Goal: Task Accomplishment & Management: Complete application form

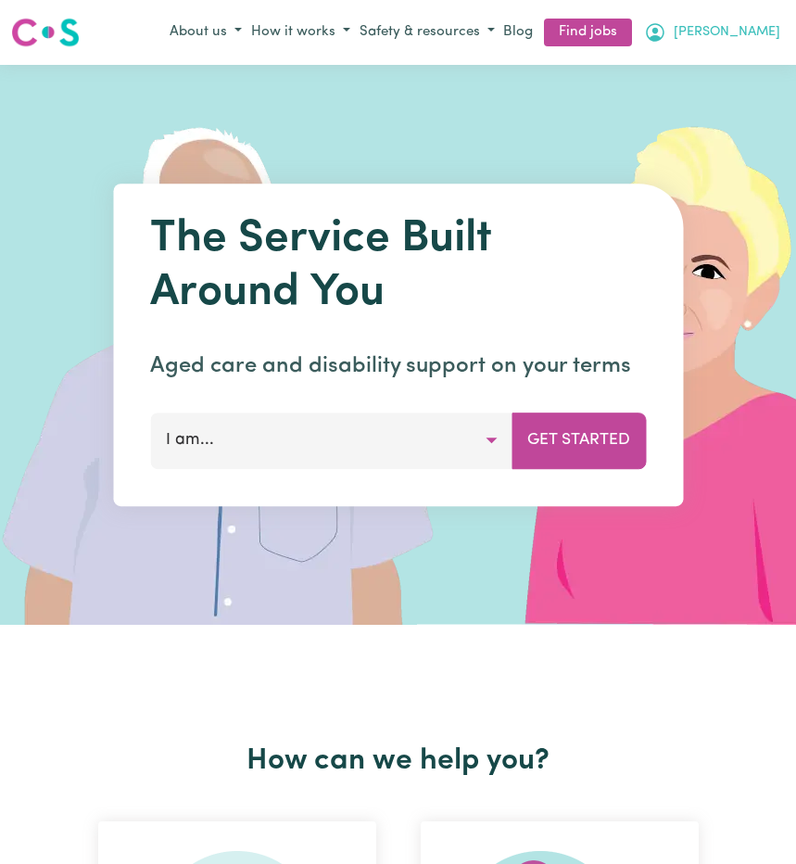
click at [753, 32] on span "[PERSON_NAME]" at bounding box center [727, 32] width 107 height 20
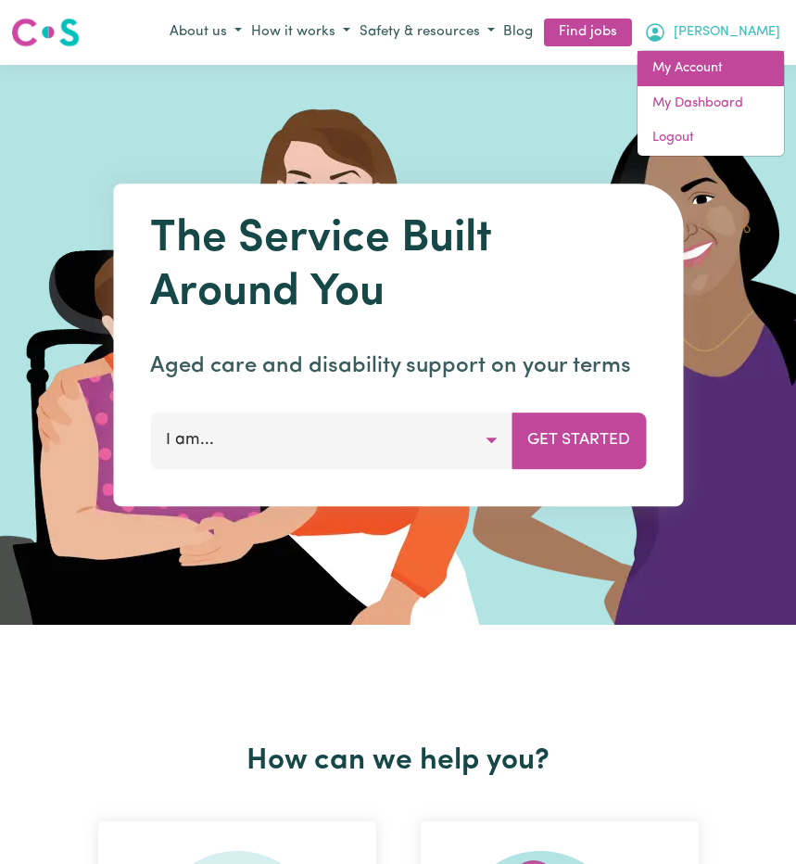
click at [720, 80] on link "My Account" at bounding box center [711, 68] width 146 height 35
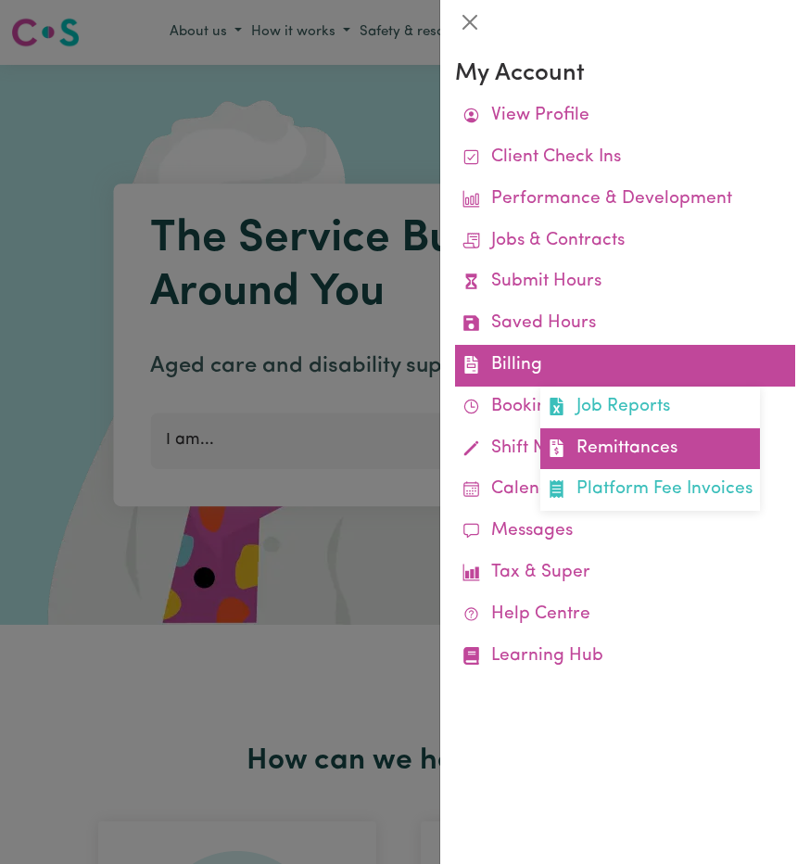
click at [615, 438] on link "Remittances" at bounding box center [650, 449] width 220 height 42
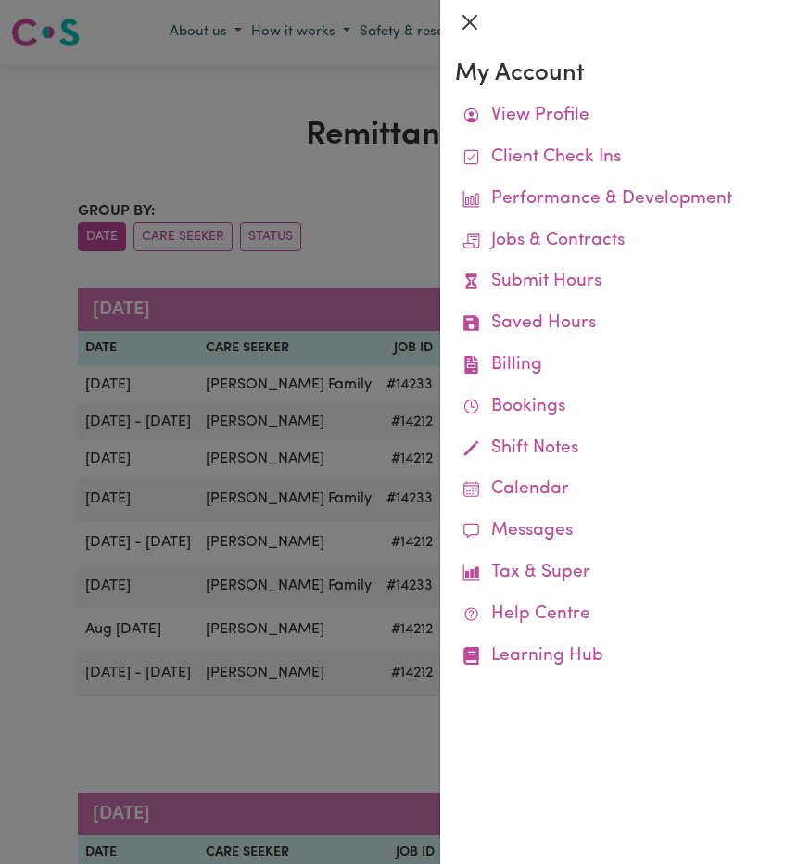
click at [472, 16] on button "Close" at bounding box center [470, 22] width 30 height 30
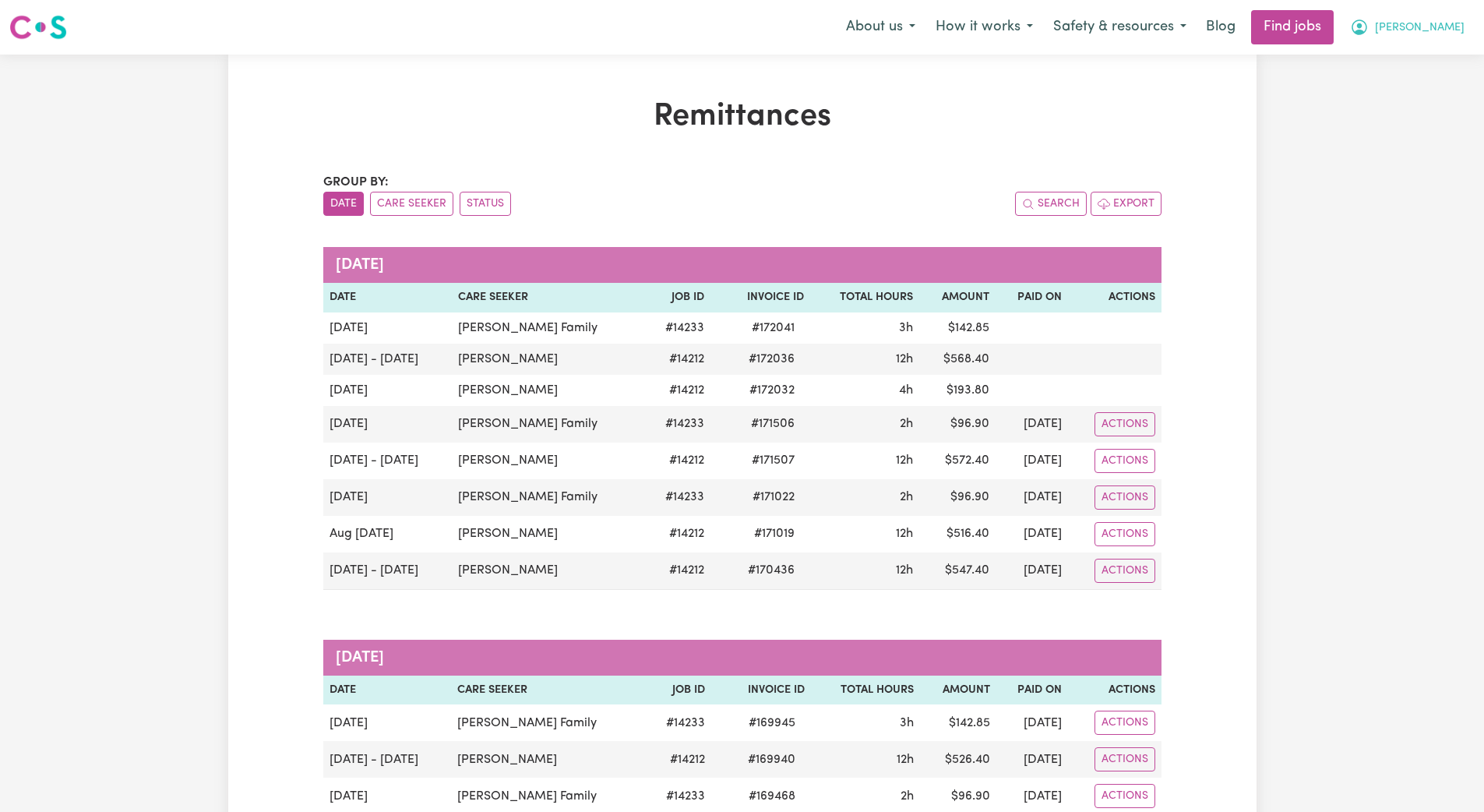
click at [668, 31] on span "[PERSON_NAME]" at bounding box center [1420, 28] width 90 height 17
click at [668, 65] on link "My Account" at bounding box center [1413, 61] width 123 height 29
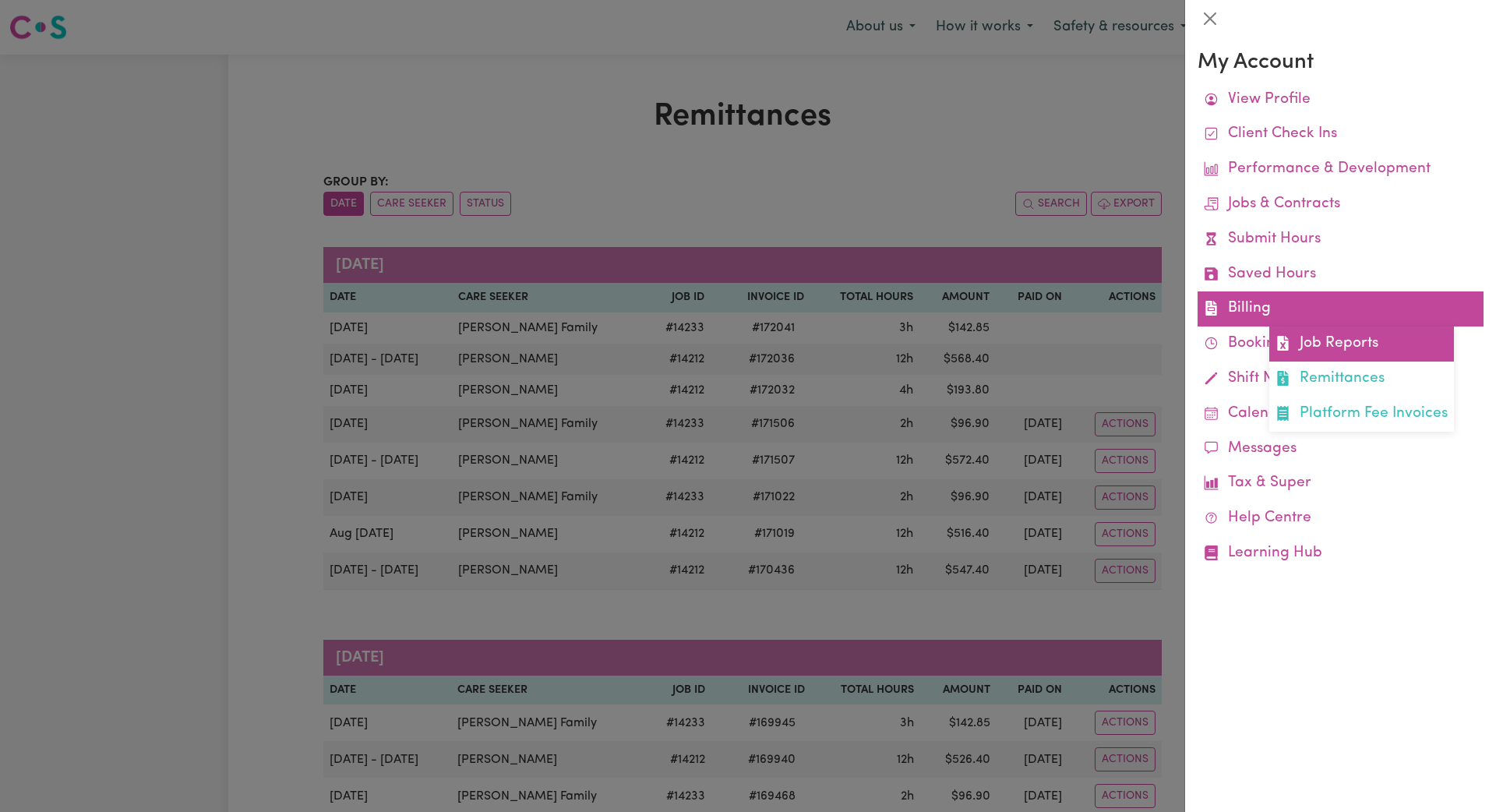
click at [669, 345] on link "Job Reports" at bounding box center [1362, 344] width 185 height 35
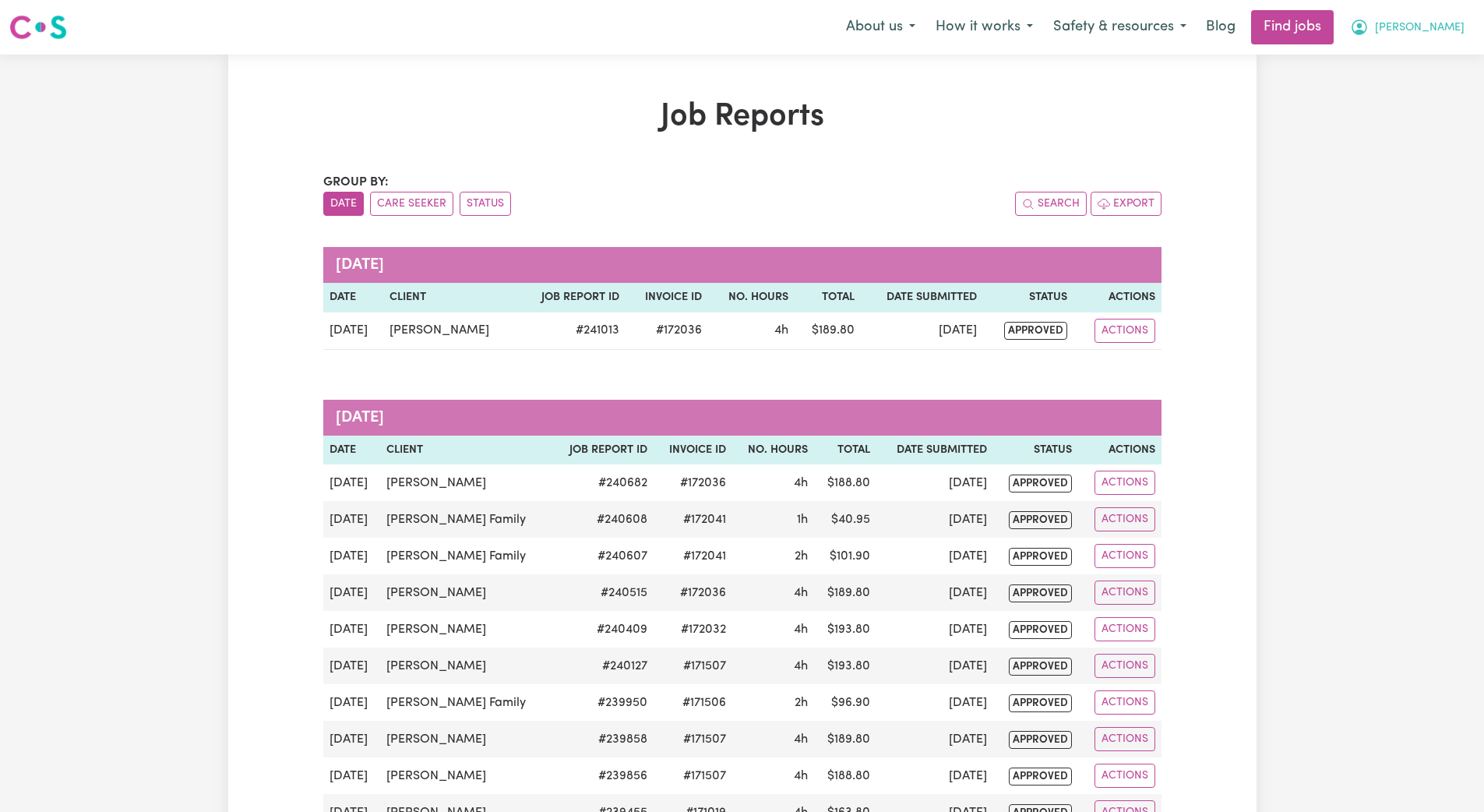
click at [668, 24] on span "[PERSON_NAME]" at bounding box center [1420, 28] width 90 height 17
click at [668, 84] on link "My Dashboard" at bounding box center [1413, 89] width 123 height 29
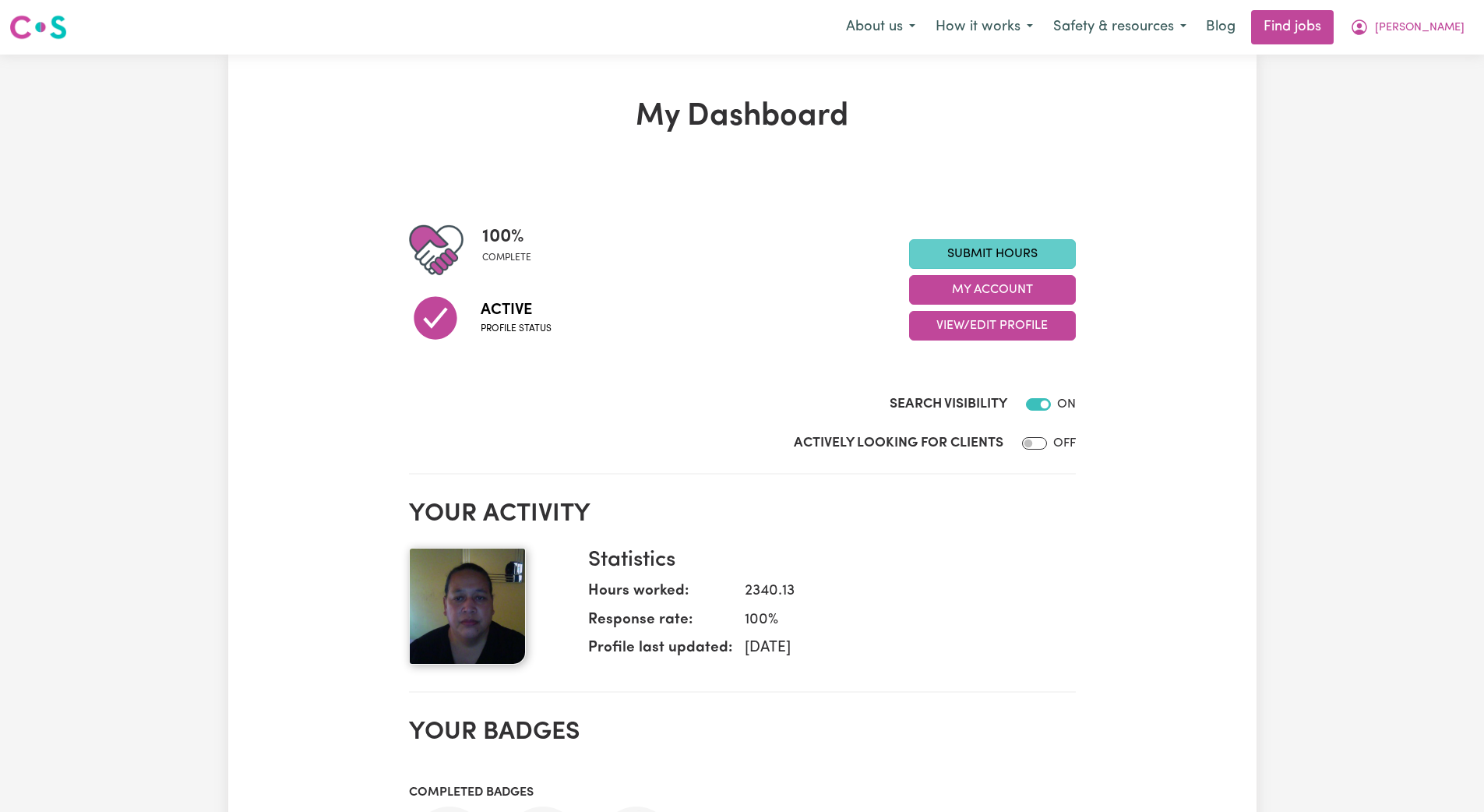
click at [668, 257] on link "Submit Hours" at bounding box center [993, 254] width 166 height 29
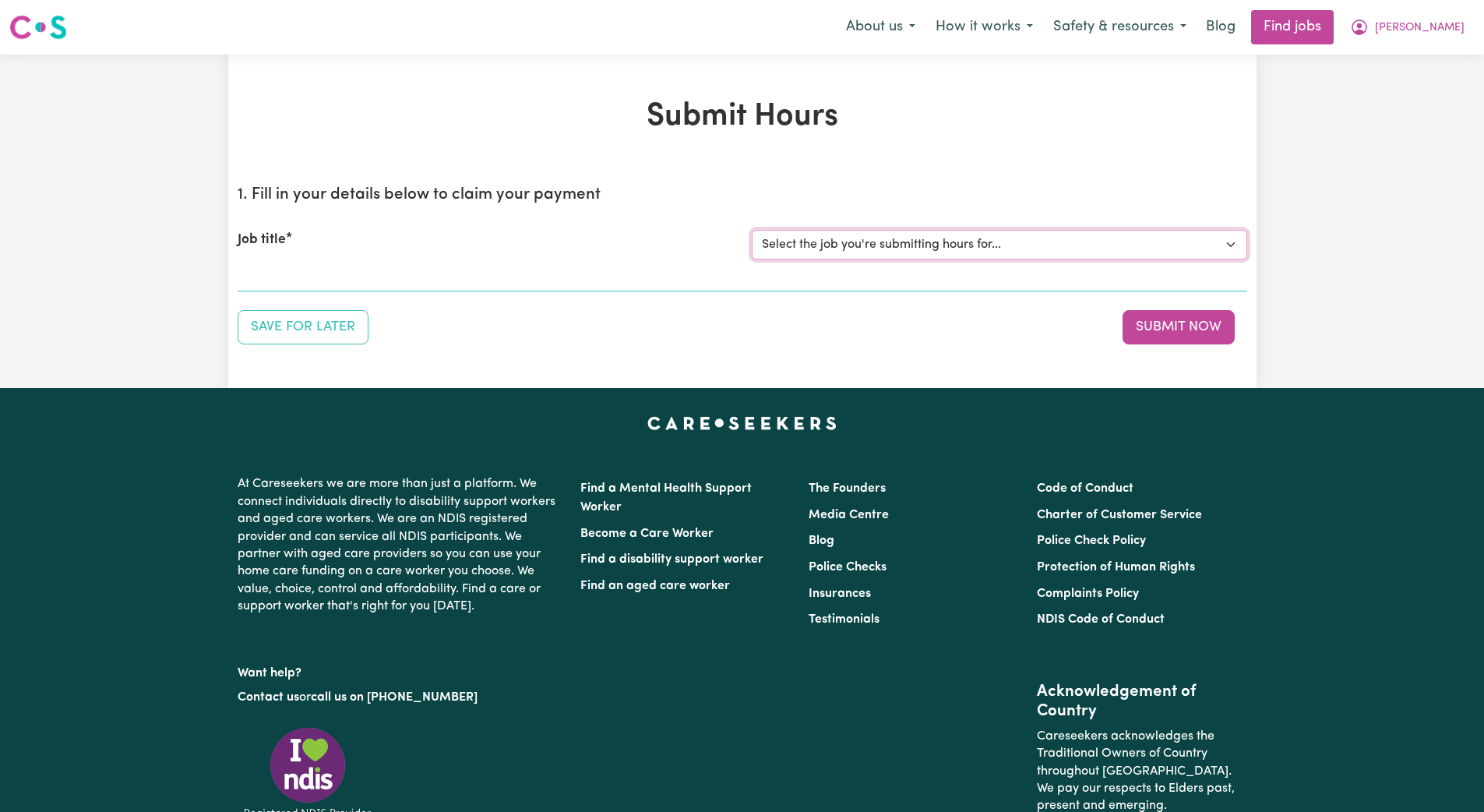
select select "14212"
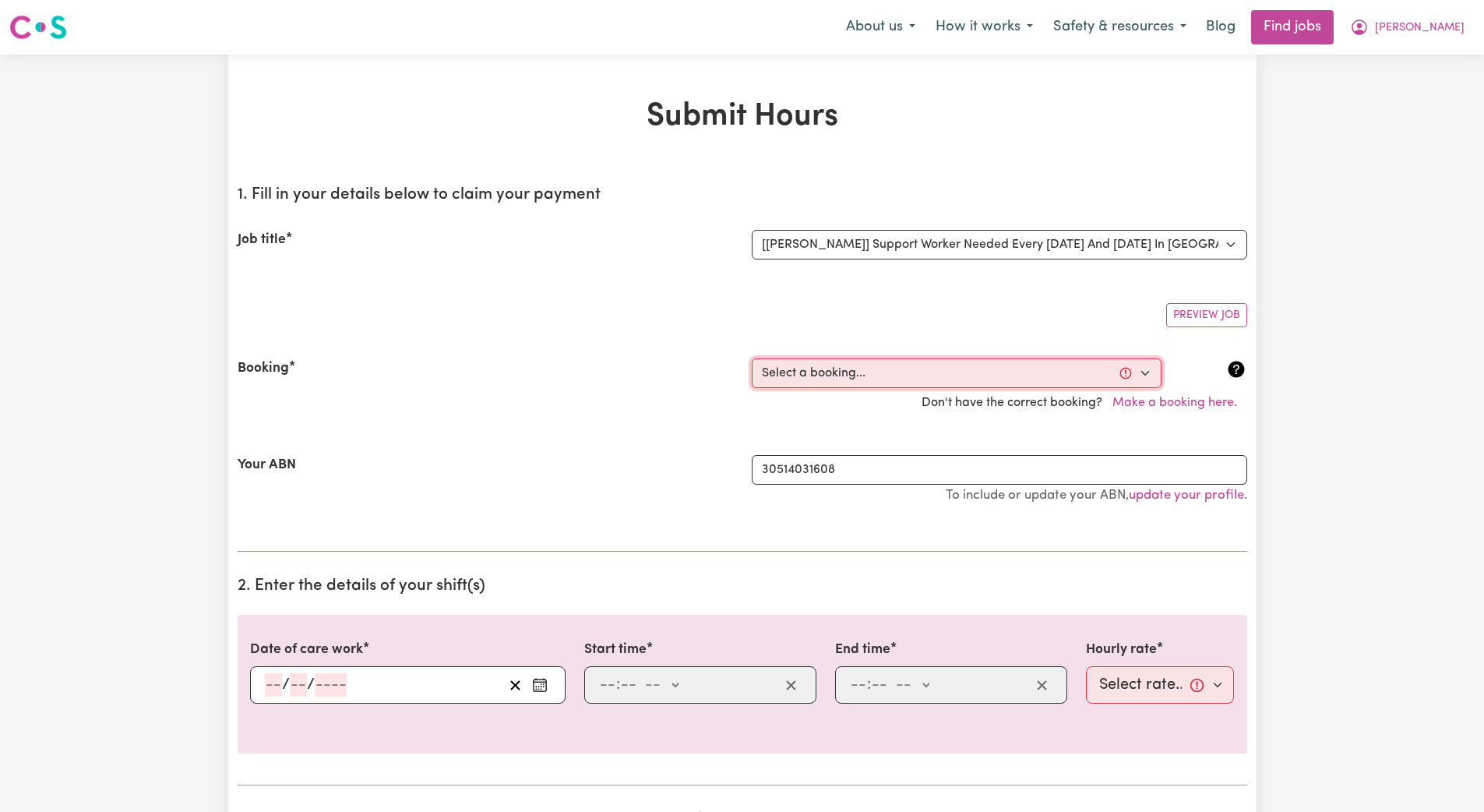
select select "346966"
type input "[DATE]"
type input "2"
type input "9"
type input "2025"
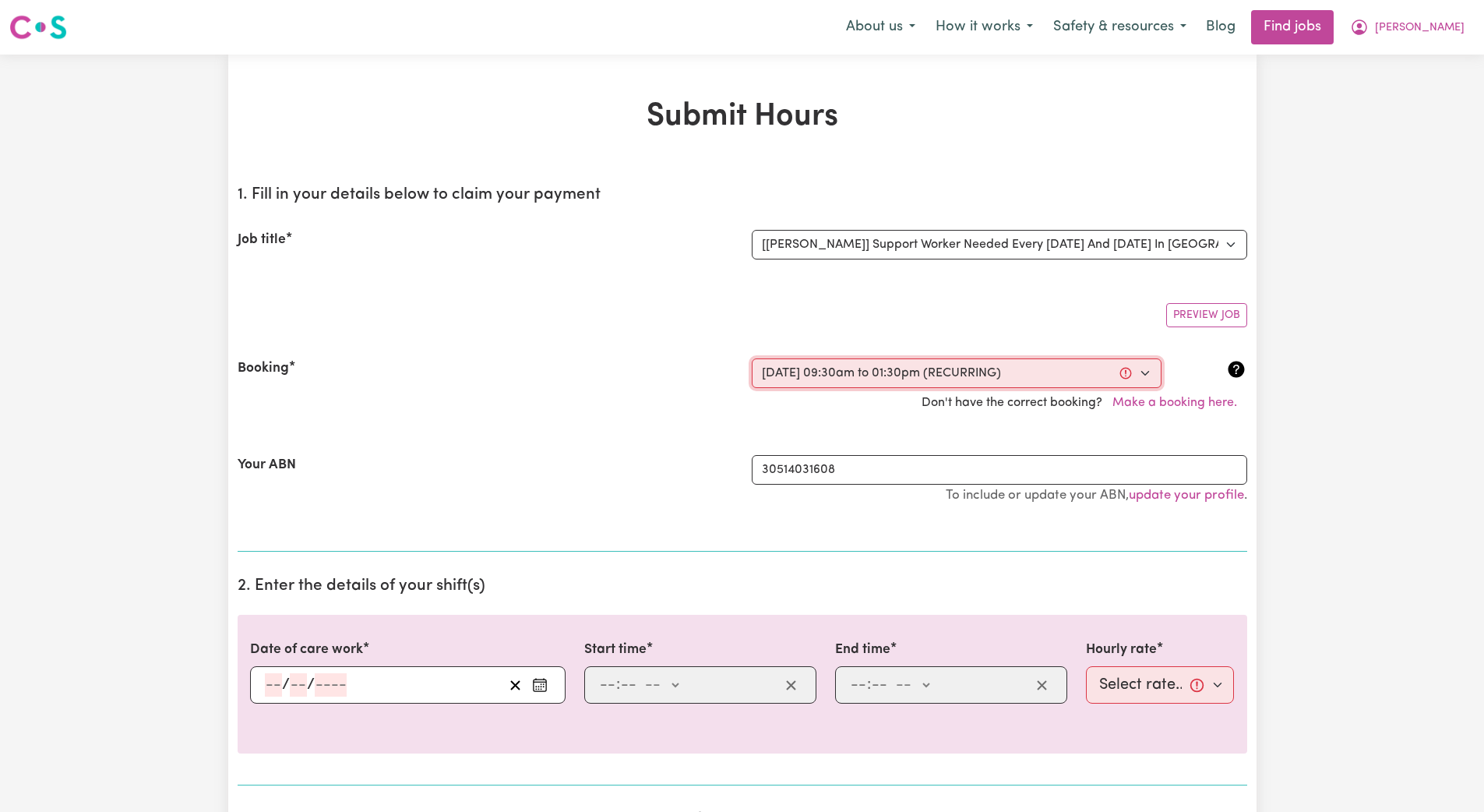
type input "09:30"
type input "9"
type input "30"
select select "am"
type input "13:30"
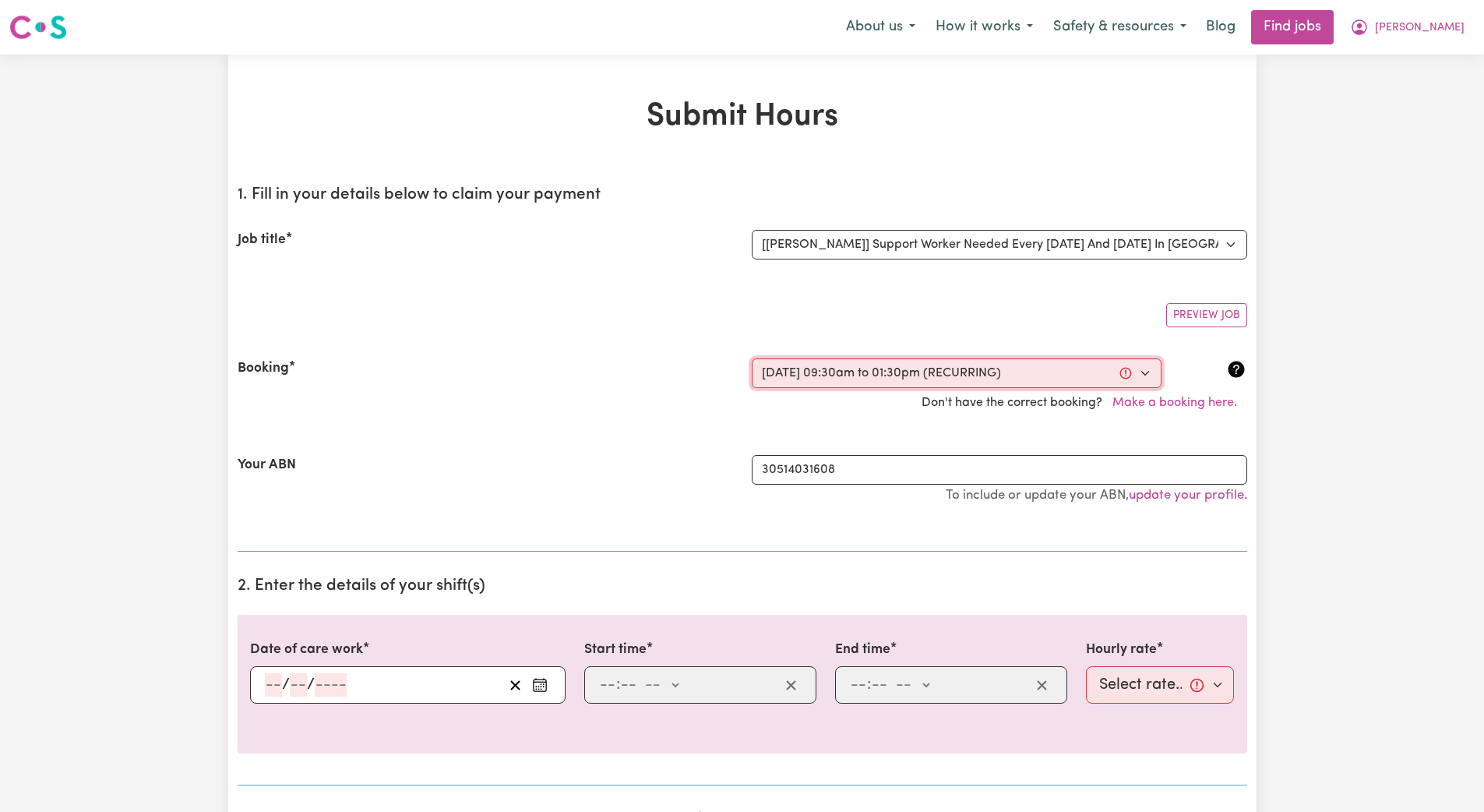
type input "1"
type input "30"
select select "pm"
select select "45-Weekday"
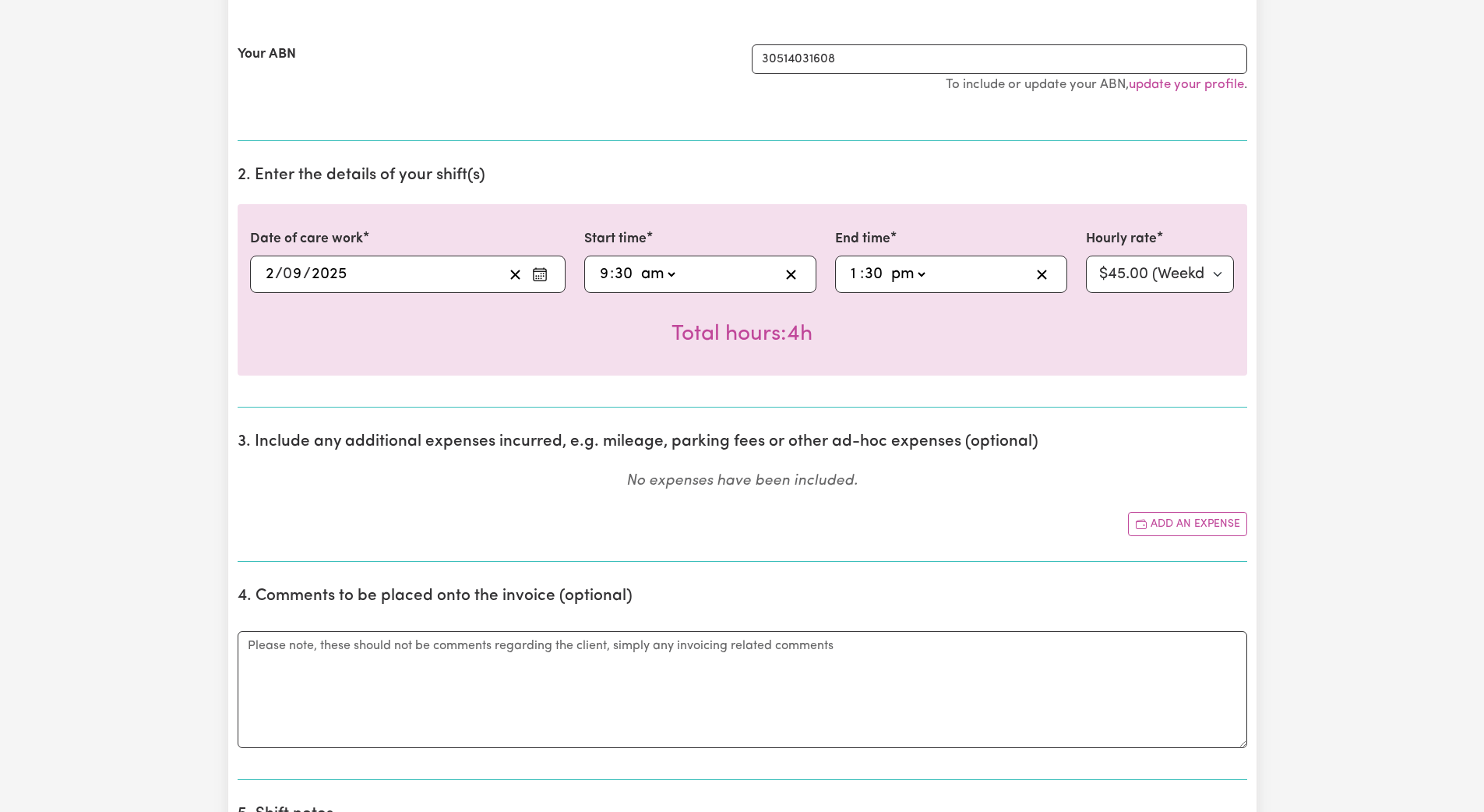
scroll to position [440, 0]
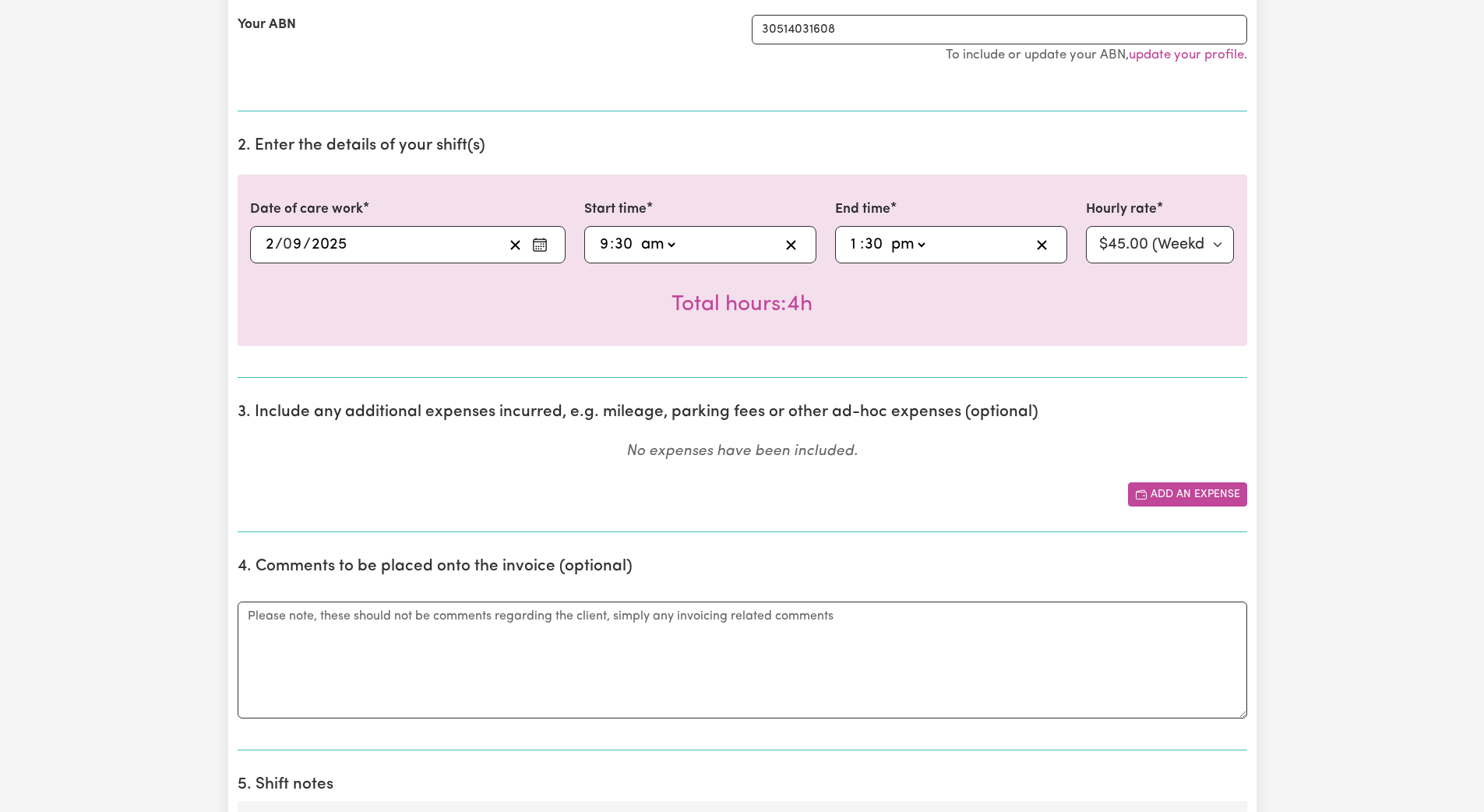
click at [668, 491] on button "Add an expense" at bounding box center [1188, 494] width 119 height 24
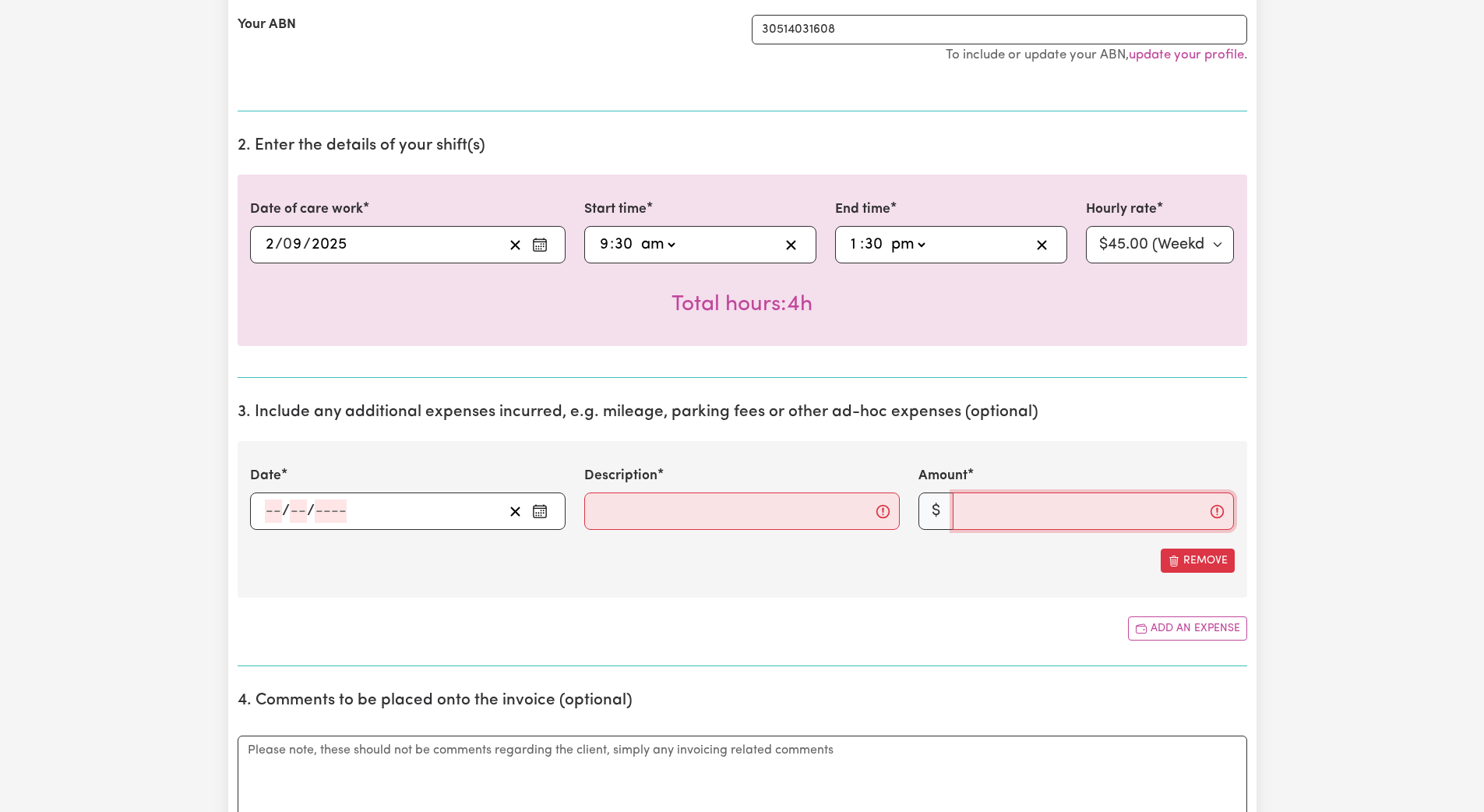
click at [668, 515] on input "Amount" at bounding box center [1093, 511] width 282 height 37
type input "26"
click at [546, 516] on icon "Enter the date of expense" at bounding box center [540, 511] width 16 height 16
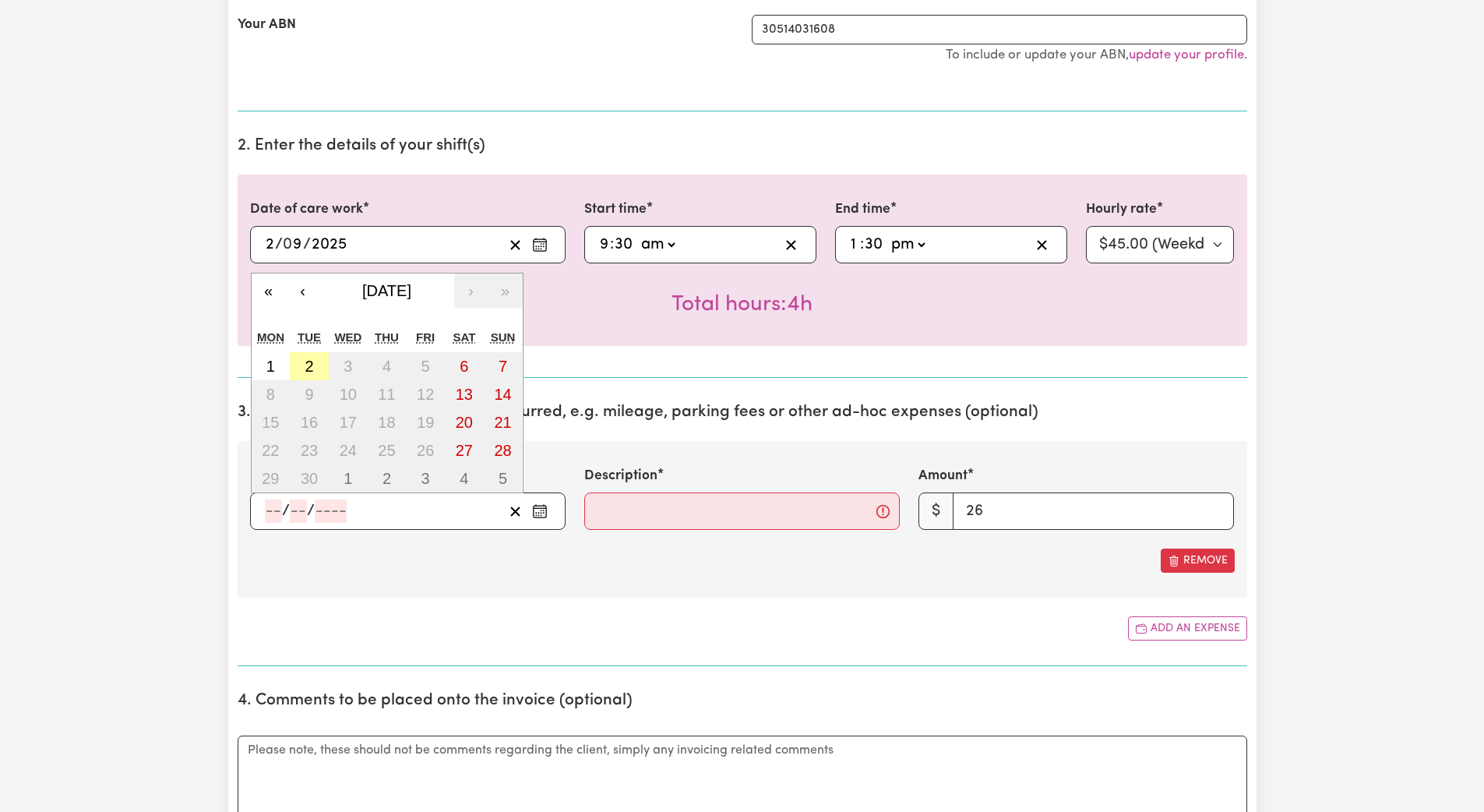
click at [309, 367] on abbr "2" at bounding box center [309, 366] width 8 height 17
type input "[DATE]"
type input "2"
type input "9"
type input "2025"
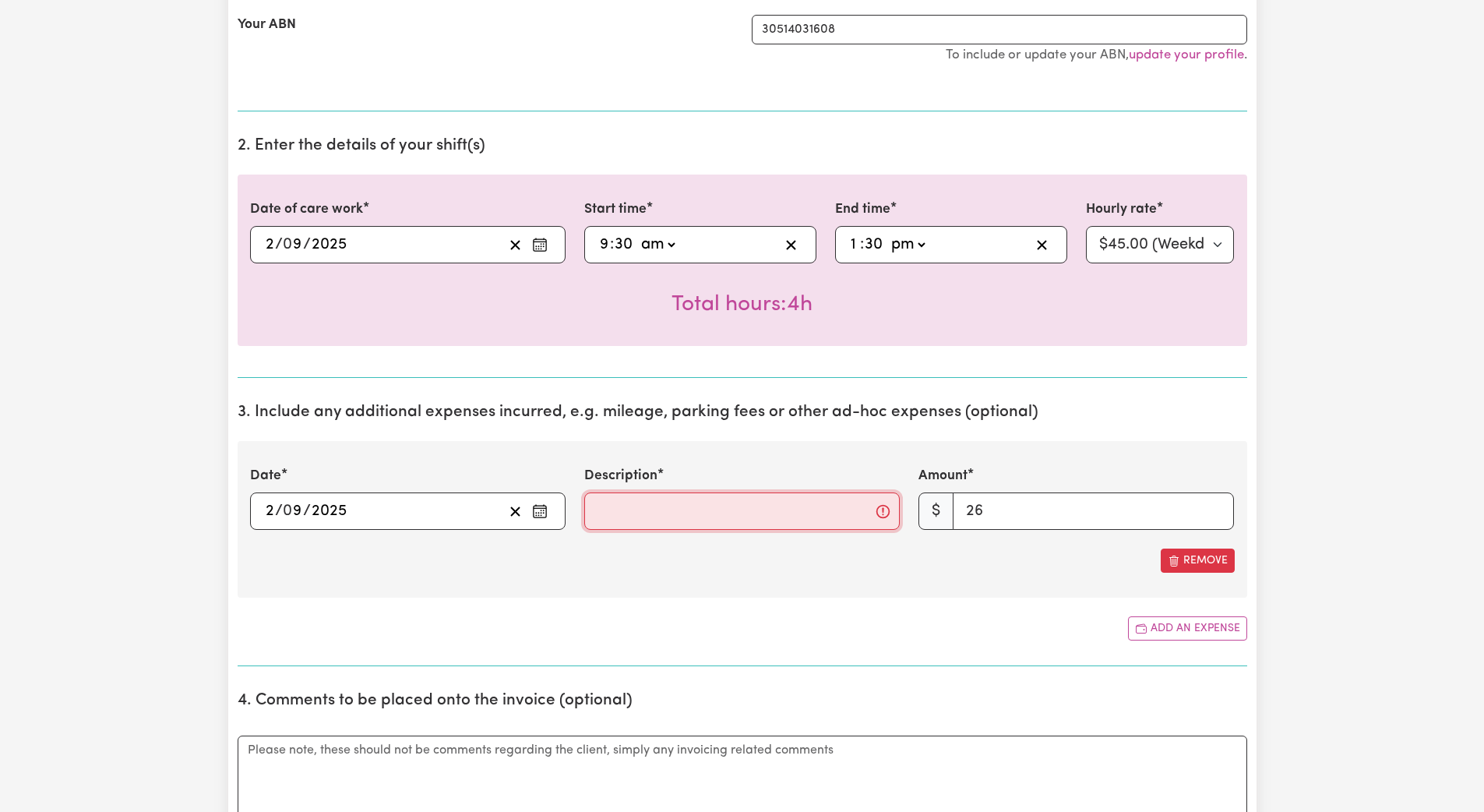
click at [599, 509] on input "Description" at bounding box center [742, 511] width 315 height 37
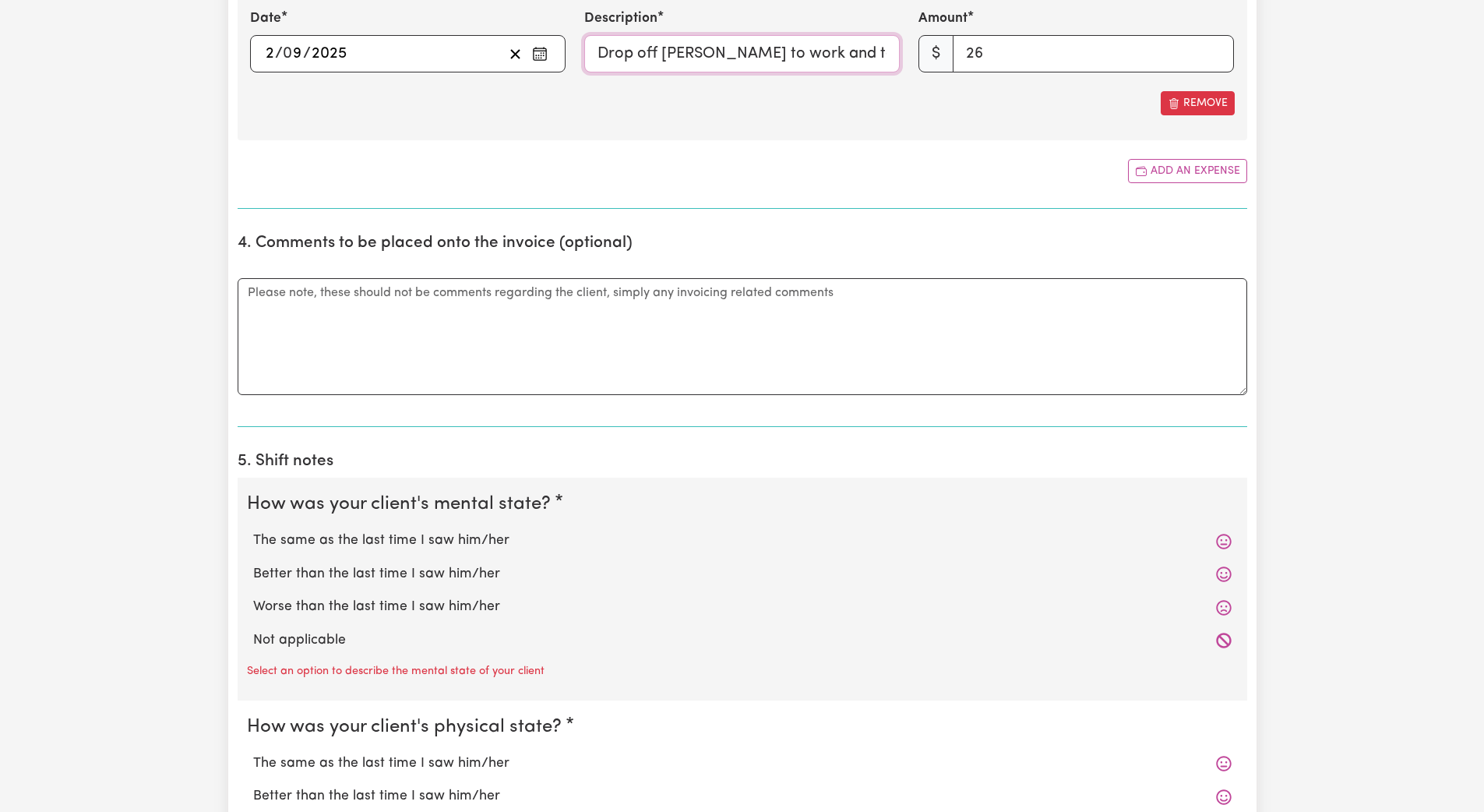
scroll to position [1028, 0]
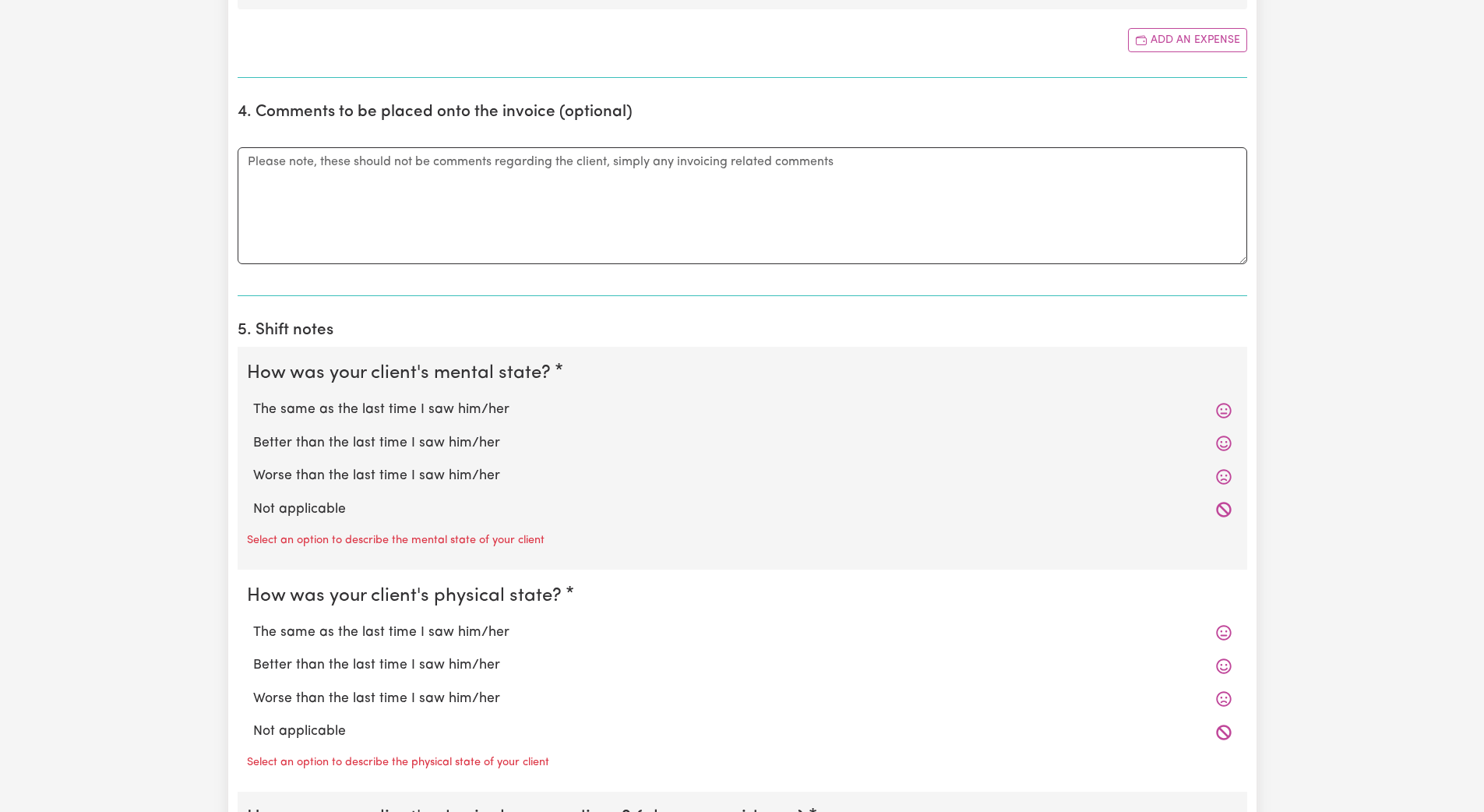
type input "Drop off [PERSON_NAME] to work and took [PERSON_NAME] to shop"
click at [362, 510] on label "Not applicable" at bounding box center [742, 509] width 979 height 20
click at [253, 499] on input "Not applicable" at bounding box center [252, 498] width 1 height 1
radio input "true"
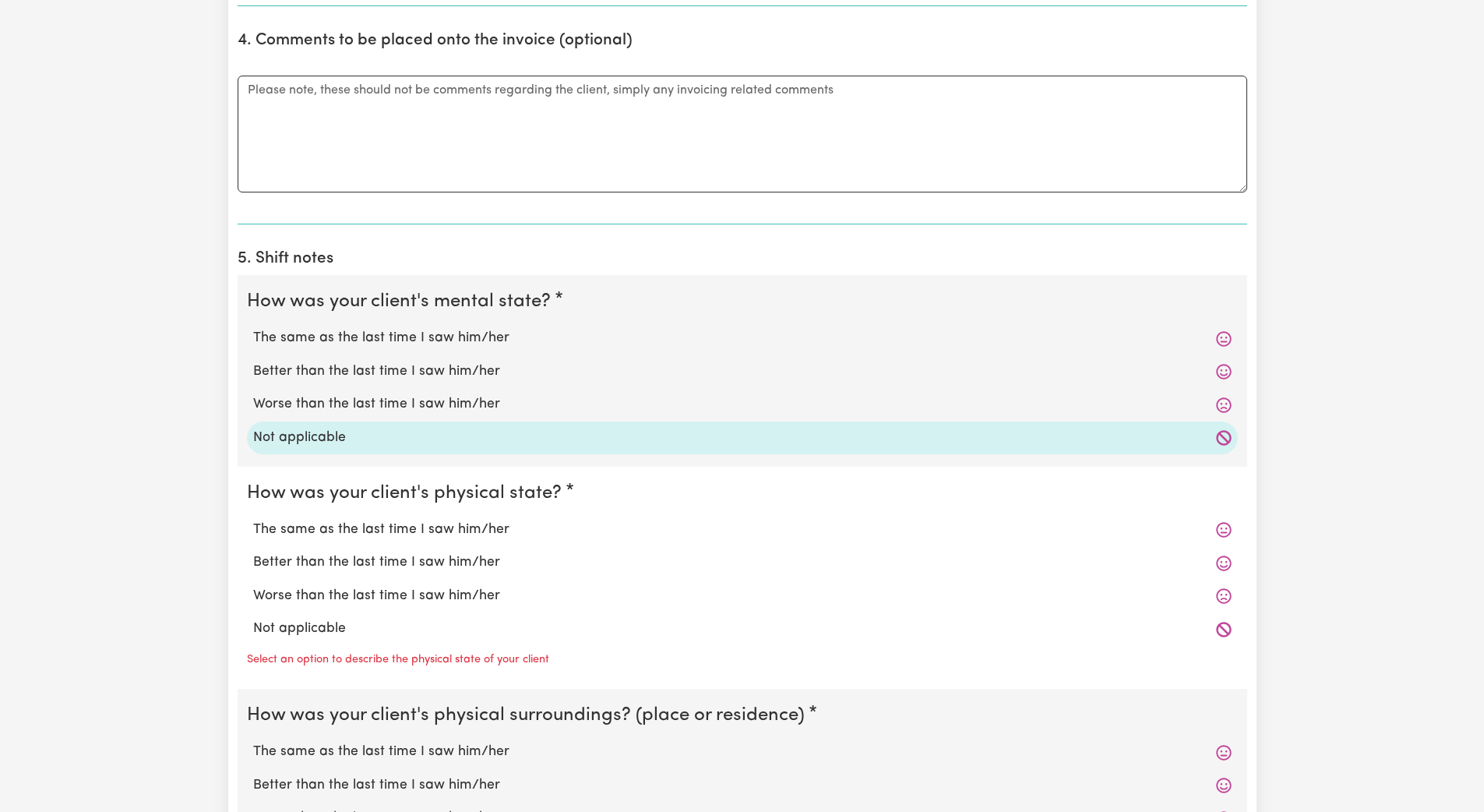
scroll to position [1152, 0]
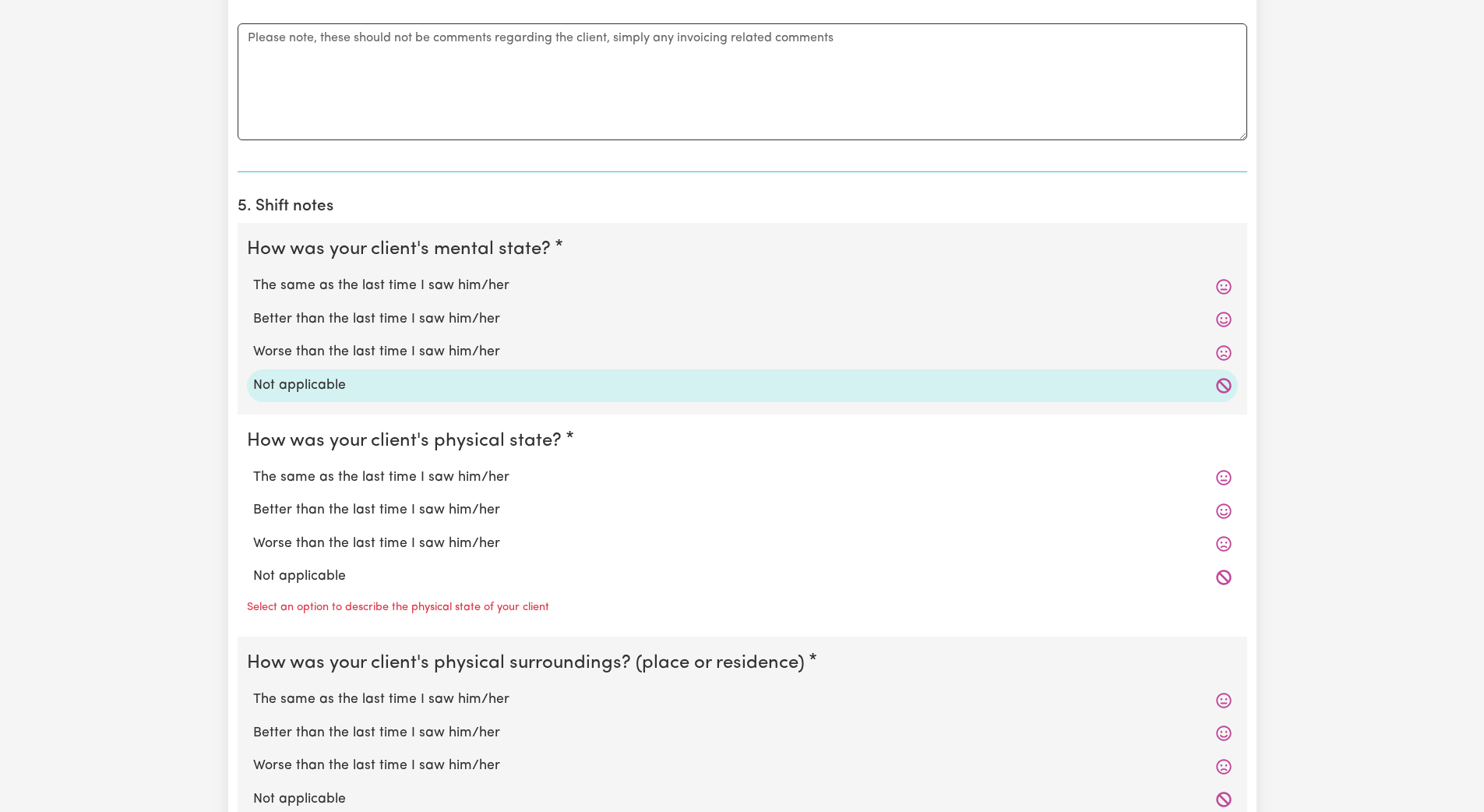
click at [346, 583] on label "Not applicable" at bounding box center [742, 577] width 979 height 20
click at [253, 567] on input "Not applicable" at bounding box center [252, 566] width 1 height 1
radio input "true"
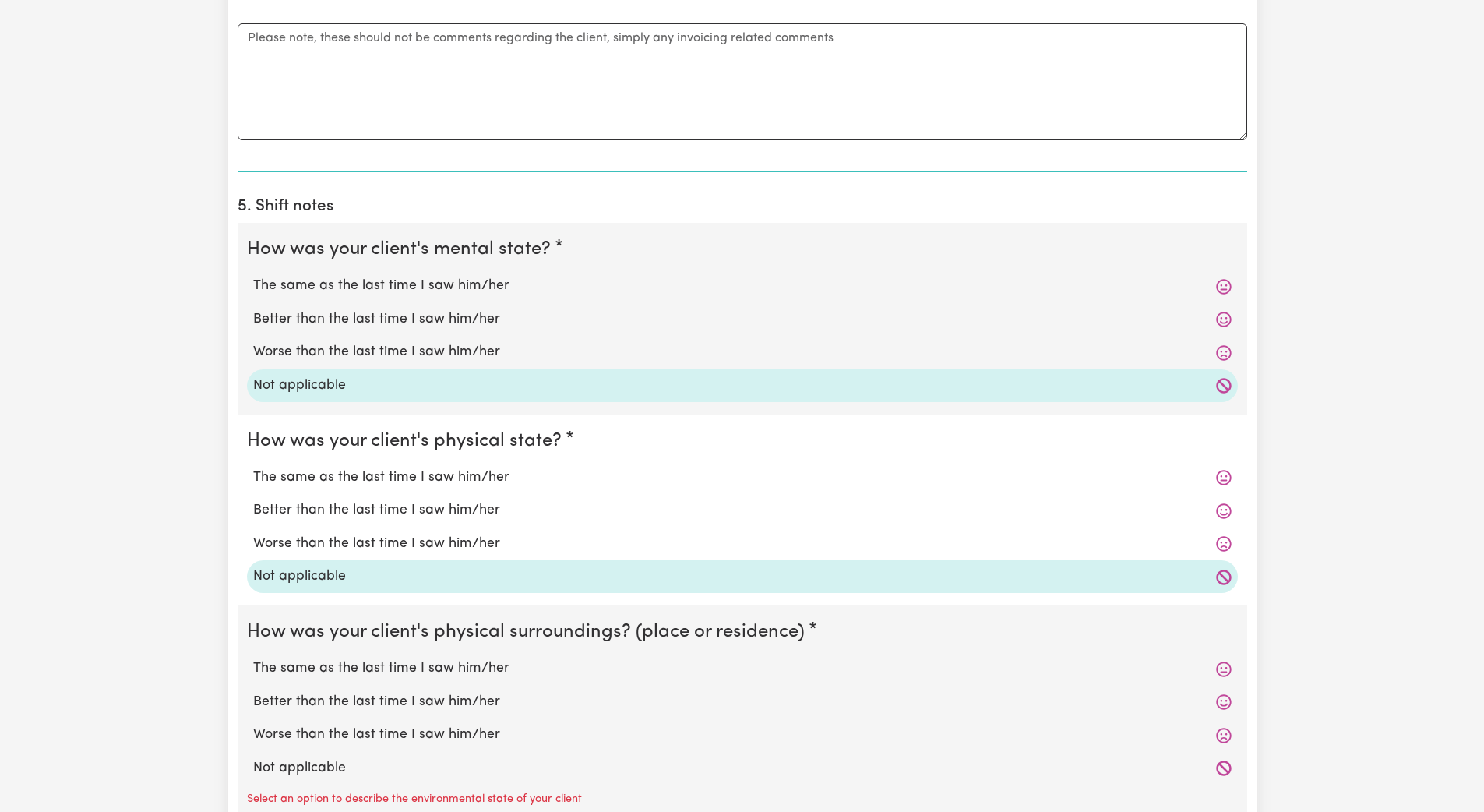
scroll to position [1437, 0]
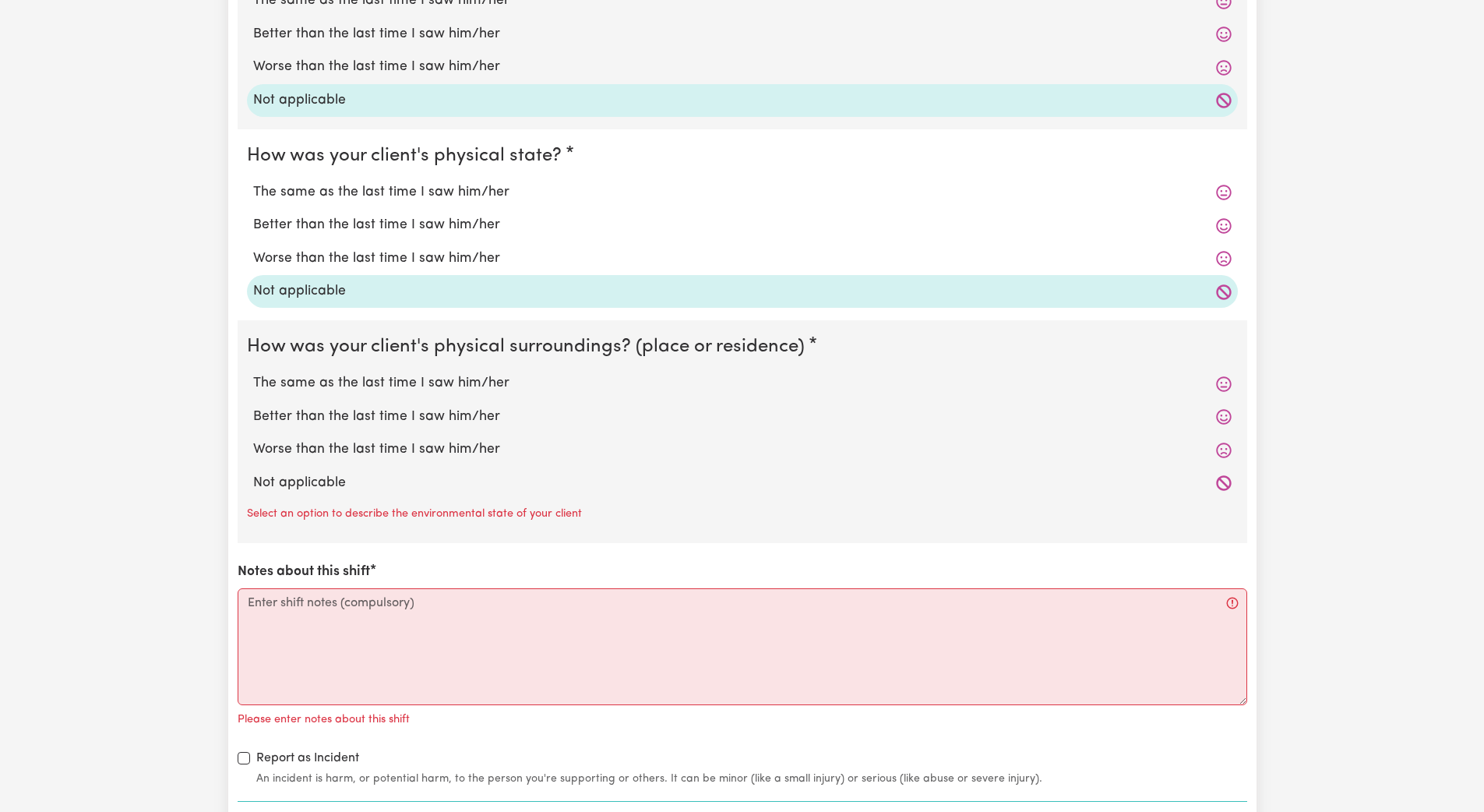
click at [341, 482] on label "Not applicable" at bounding box center [742, 483] width 979 height 20
click at [253, 473] on input "Not applicable" at bounding box center [252, 472] width 1 height 1
radio input "true"
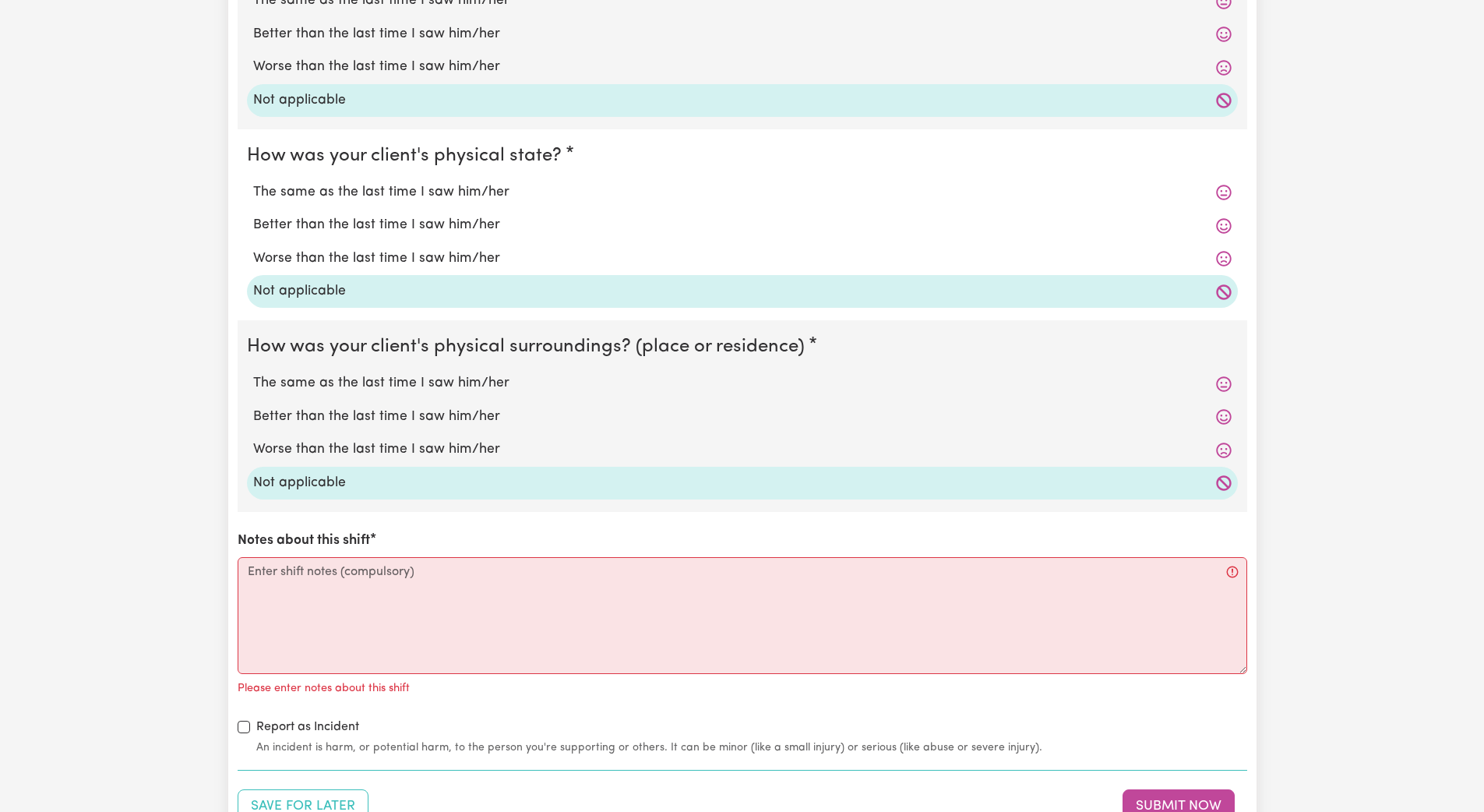
scroll to position [1586, 0]
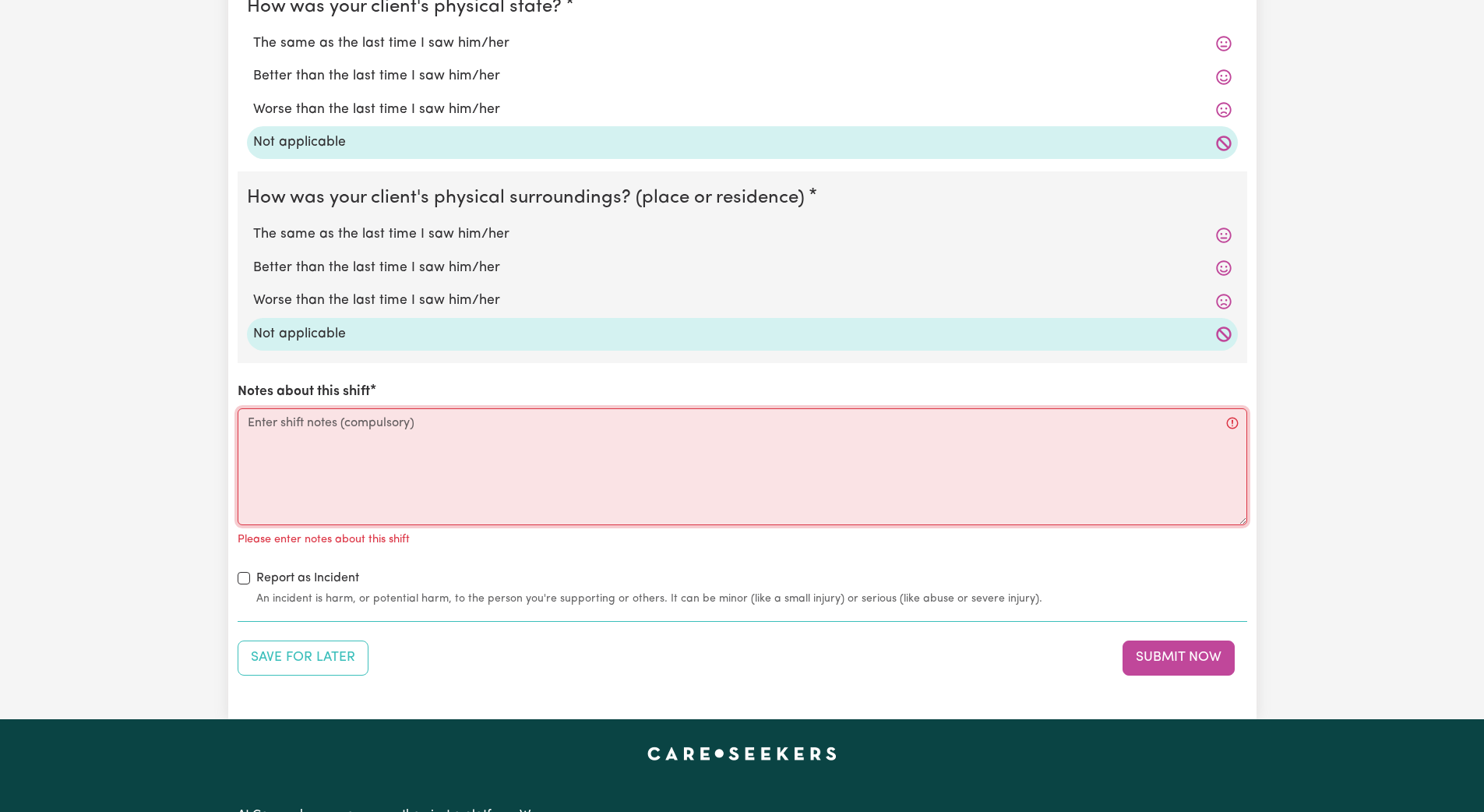
click at [251, 439] on textarea "Notes about this shift" at bounding box center [742, 467] width 1010 height 117
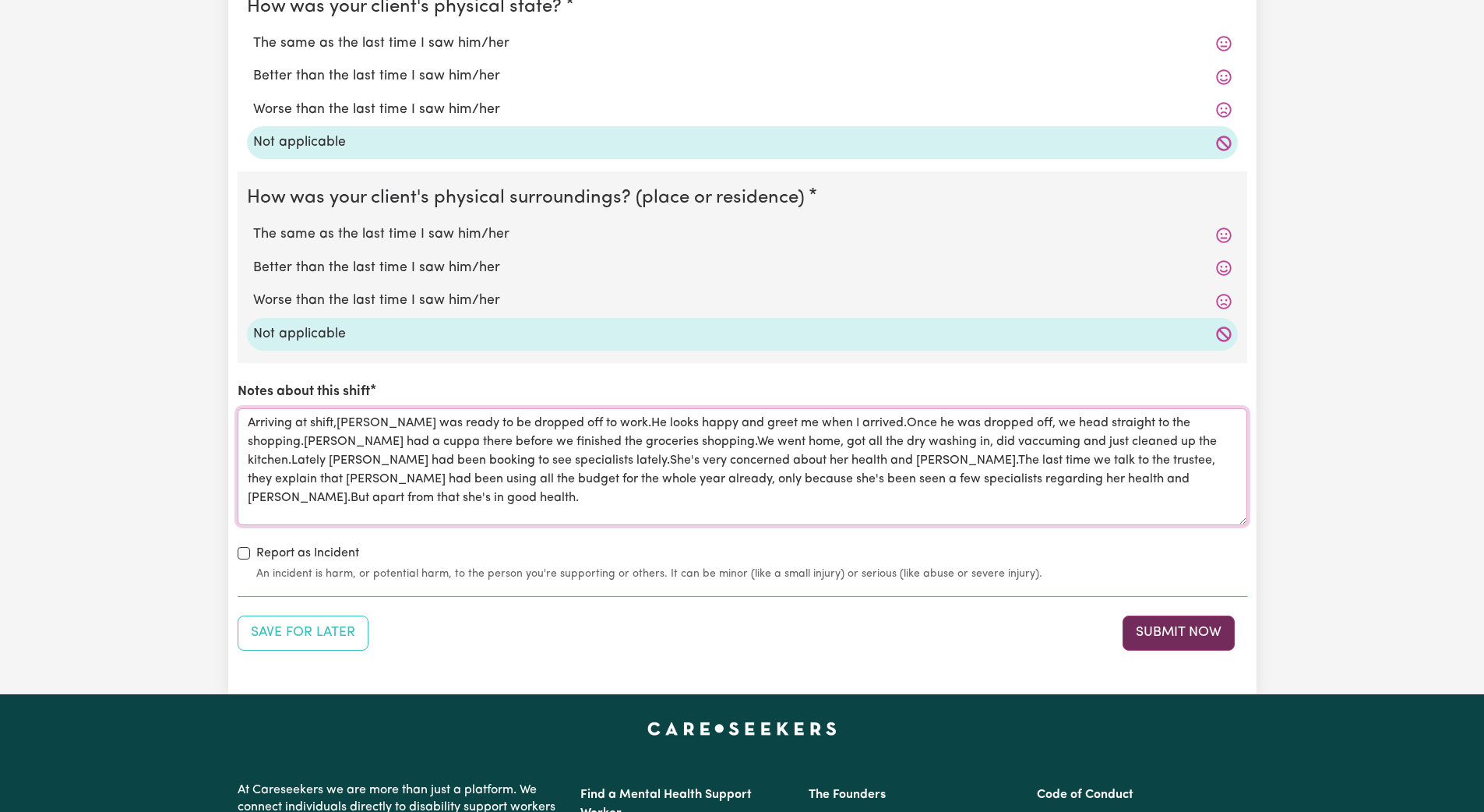
type textarea "Arriving at shift,[PERSON_NAME] was ready to be dropped off to work.He looks ha…"
click at [668, 642] on button "Submit Now" at bounding box center [1178, 632] width 112 height 34
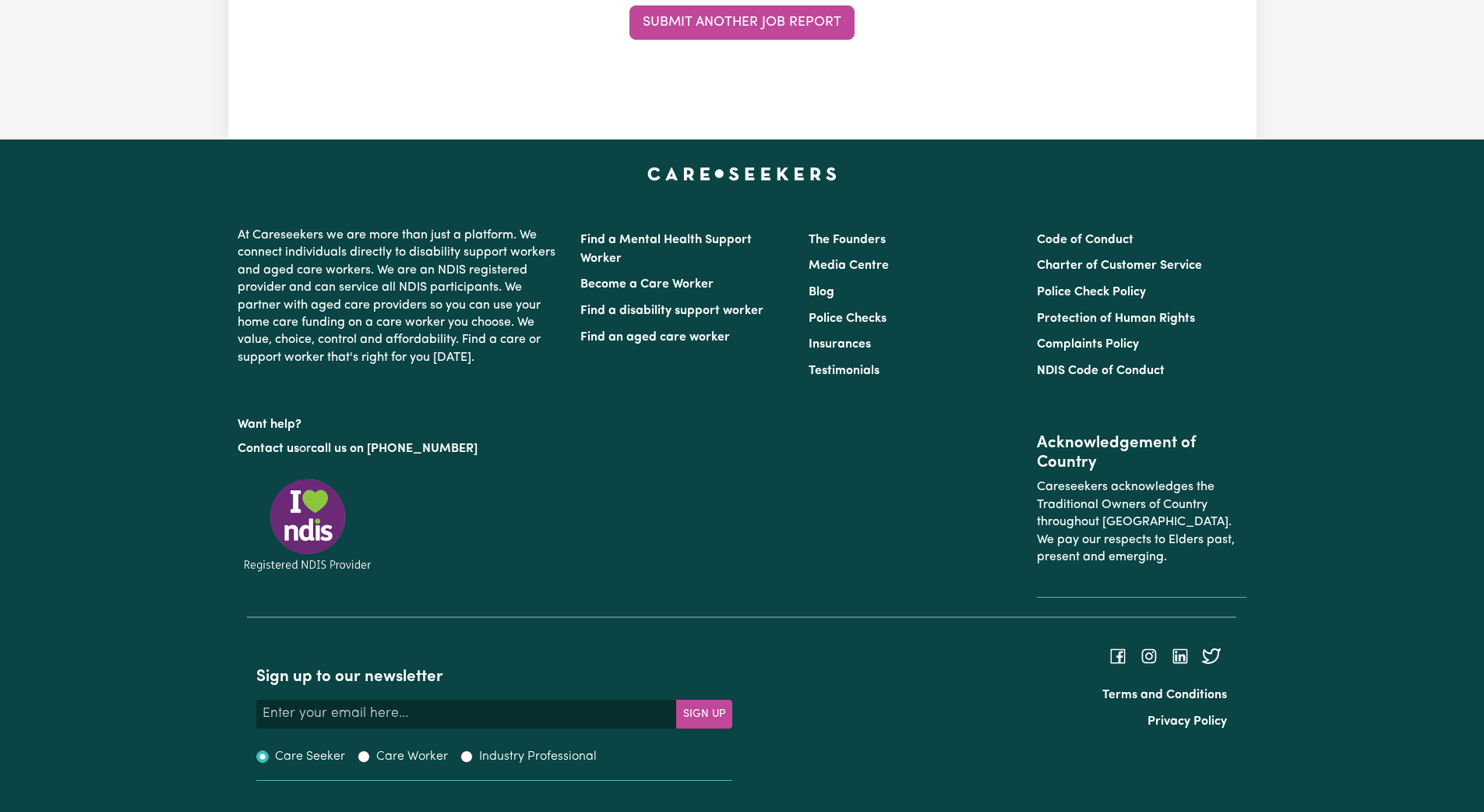
scroll to position [0, 0]
